Goal: Task Accomplishment & Management: Complete application form

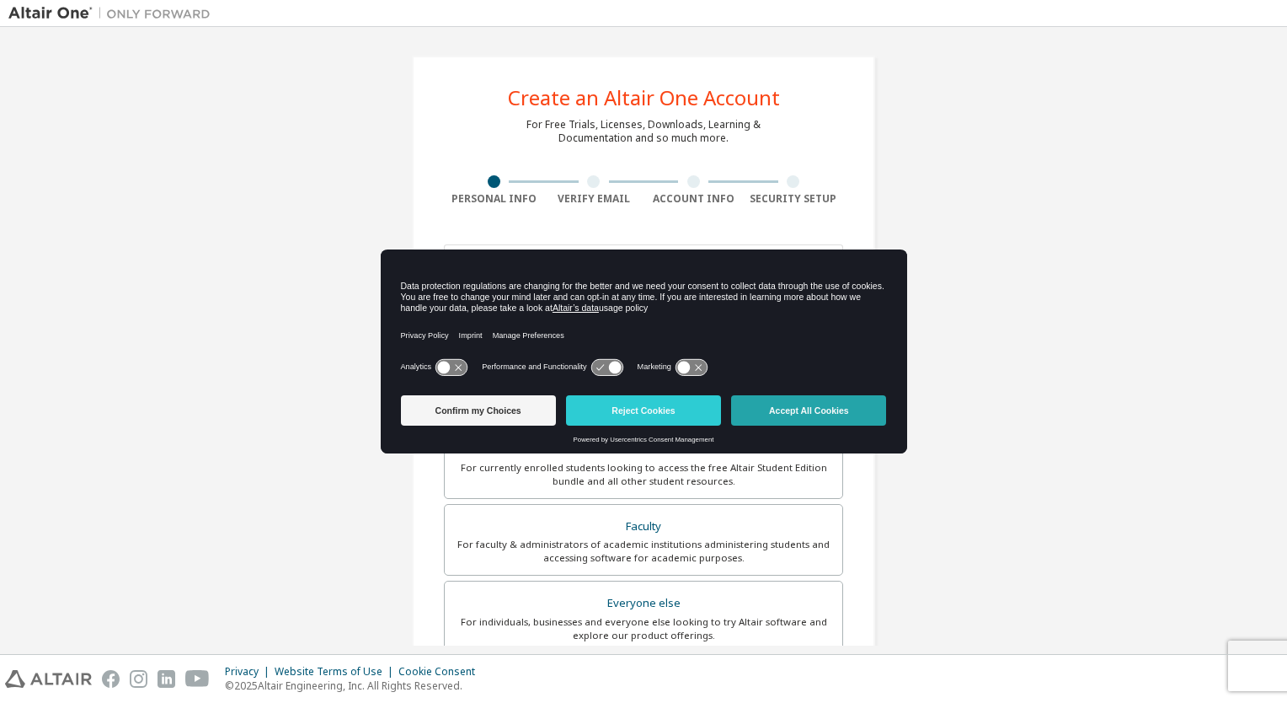
click at [834, 424] on button "Accept All Cookies" at bounding box center [808, 410] width 155 height 30
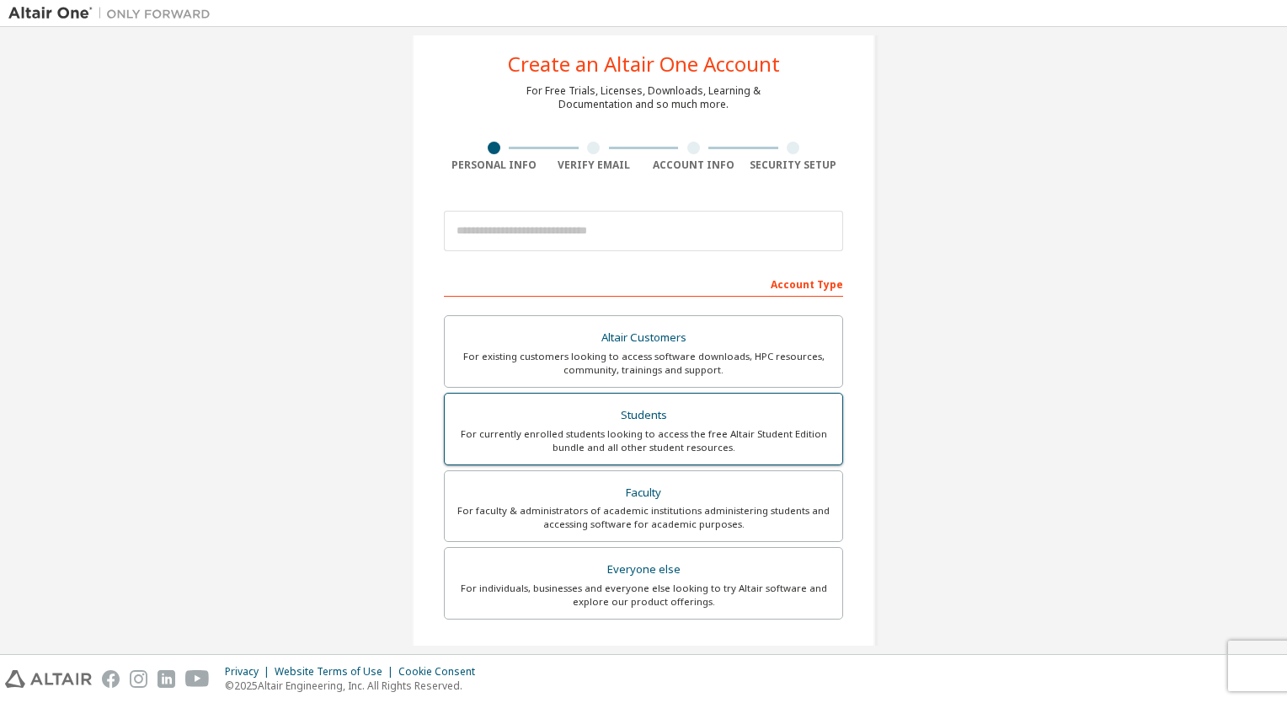
scroll to position [35, 0]
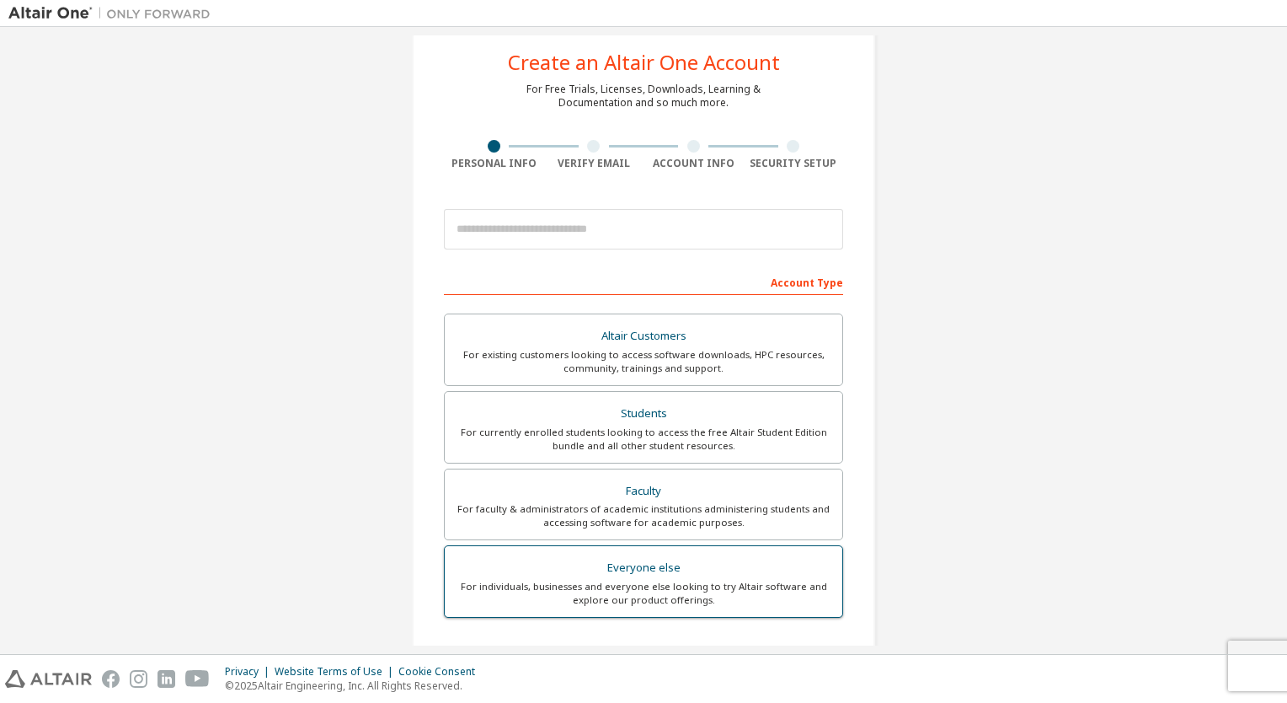
click at [649, 594] on div "For individuals, businesses and everyone else looking to try Altair software an…" at bounding box center [643, 593] width 377 height 27
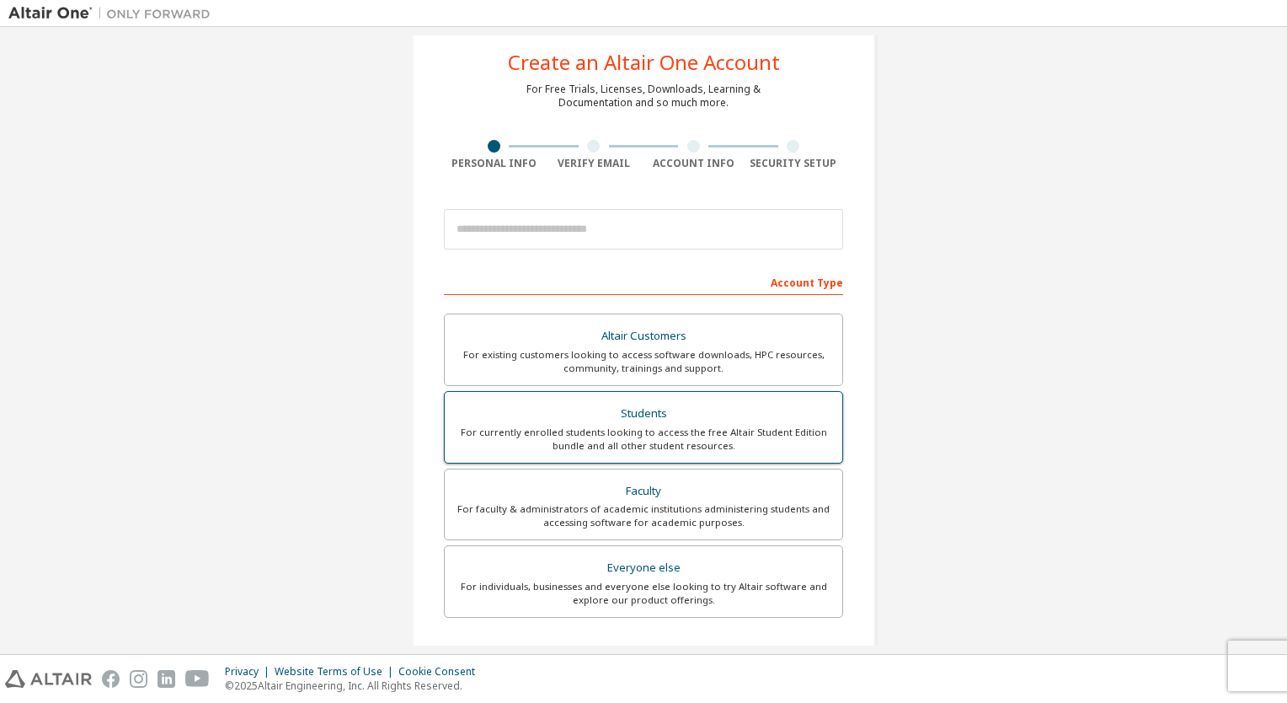
click at [716, 425] on div "For currently enrolled students looking to access the free Altair Student Editi…" at bounding box center [643, 438] width 377 height 27
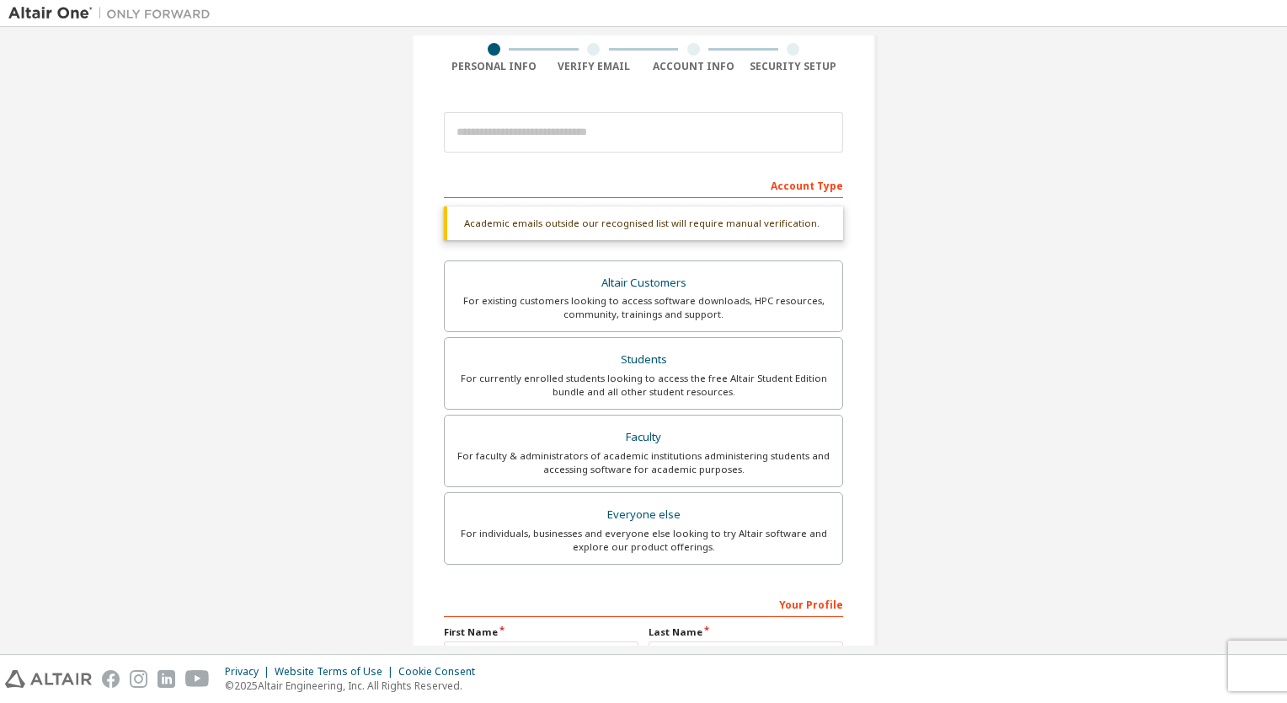
scroll to position [133, 0]
click at [618, 521] on div "Everyone else" at bounding box center [643, 514] width 377 height 24
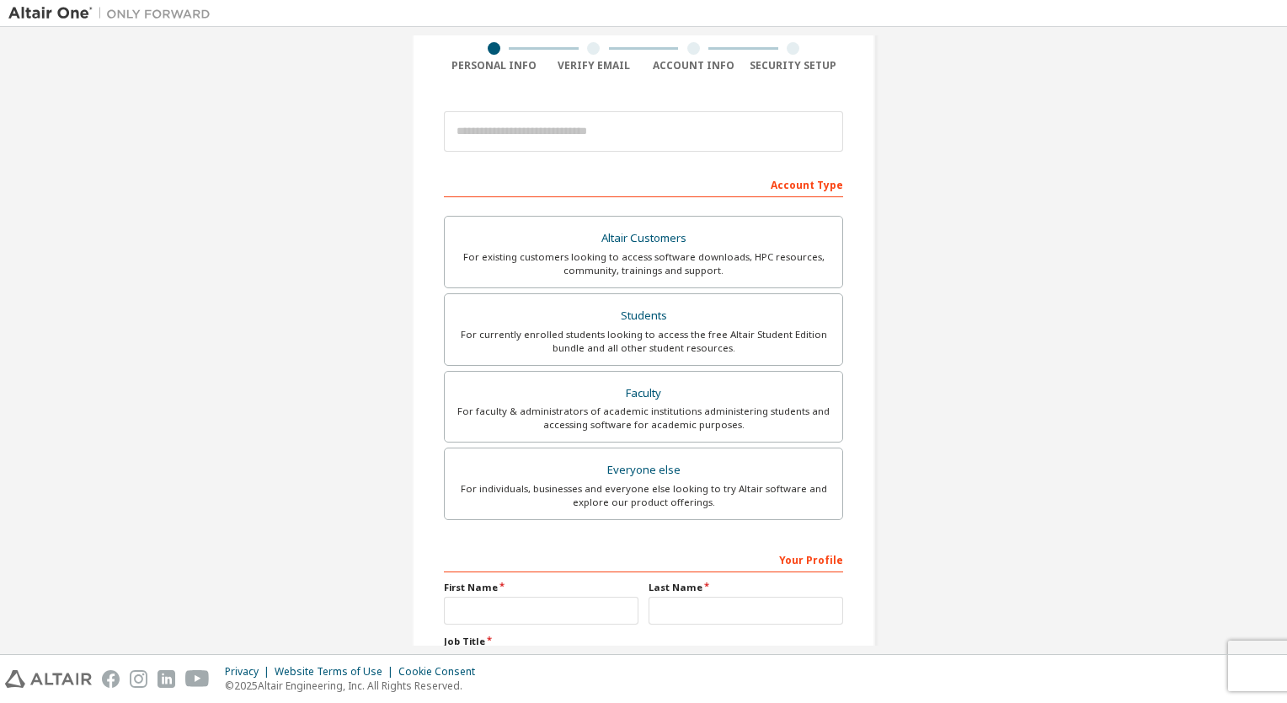
click at [849, 216] on div "Create an Altair One Account For Free Trials, Licenses, Downloads, Learning & D…" at bounding box center [643, 348] width 463 height 852
